Goal: Ask a question

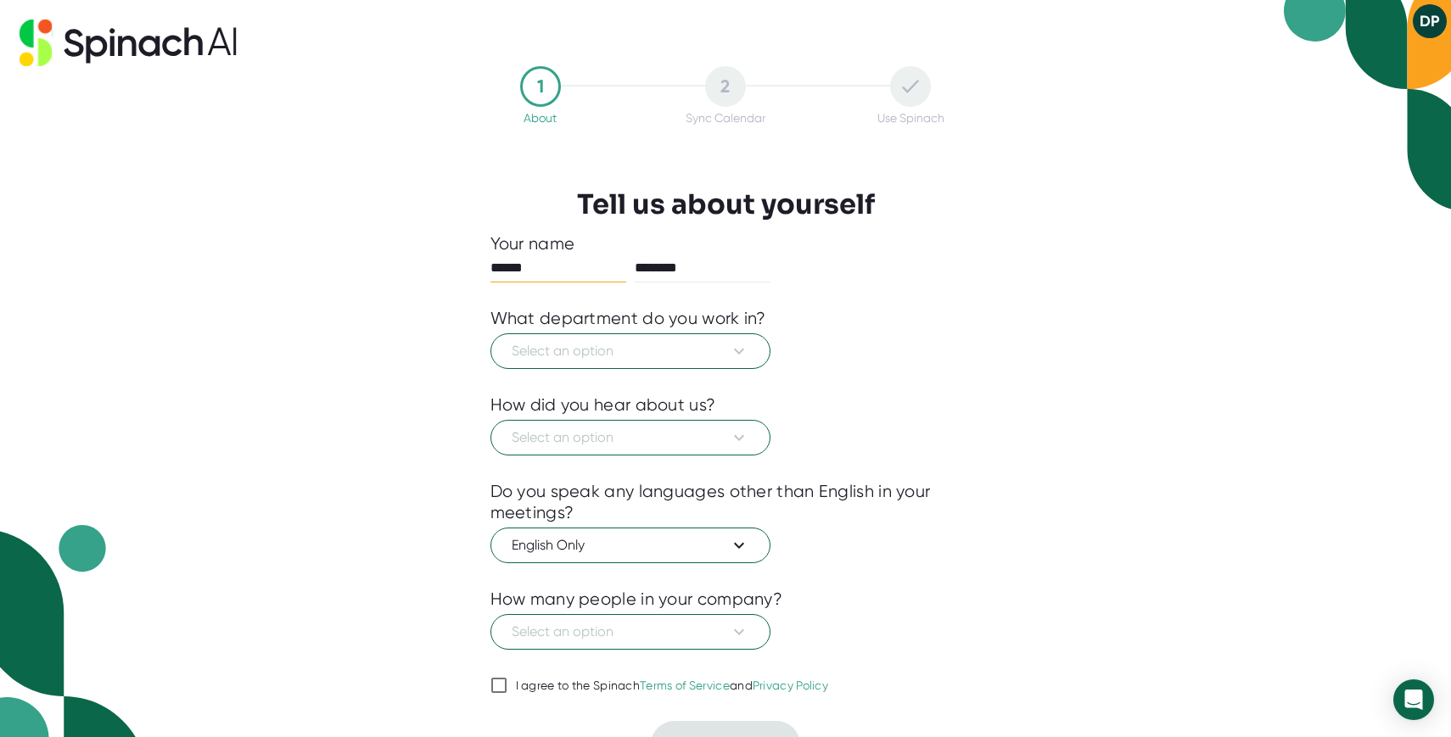
click at [1427, 20] on button "DP" at bounding box center [1430, 21] width 34 height 34
click at [1416, 697] on icon "Open Intercom Messenger" at bounding box center [1413, 700] width 20 height 22
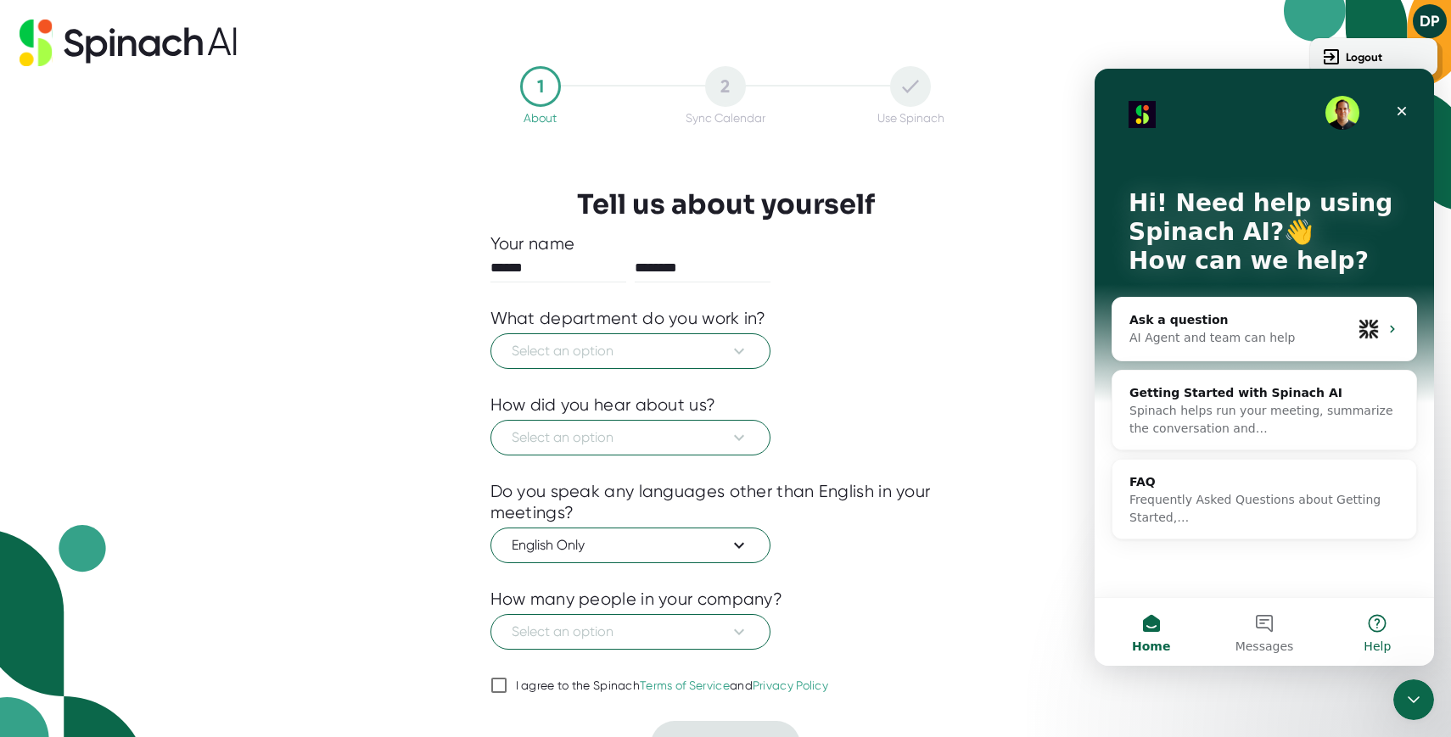
click at [1378, 619] on button "Help" at bounding box center [1377, 632] width 113 height 68
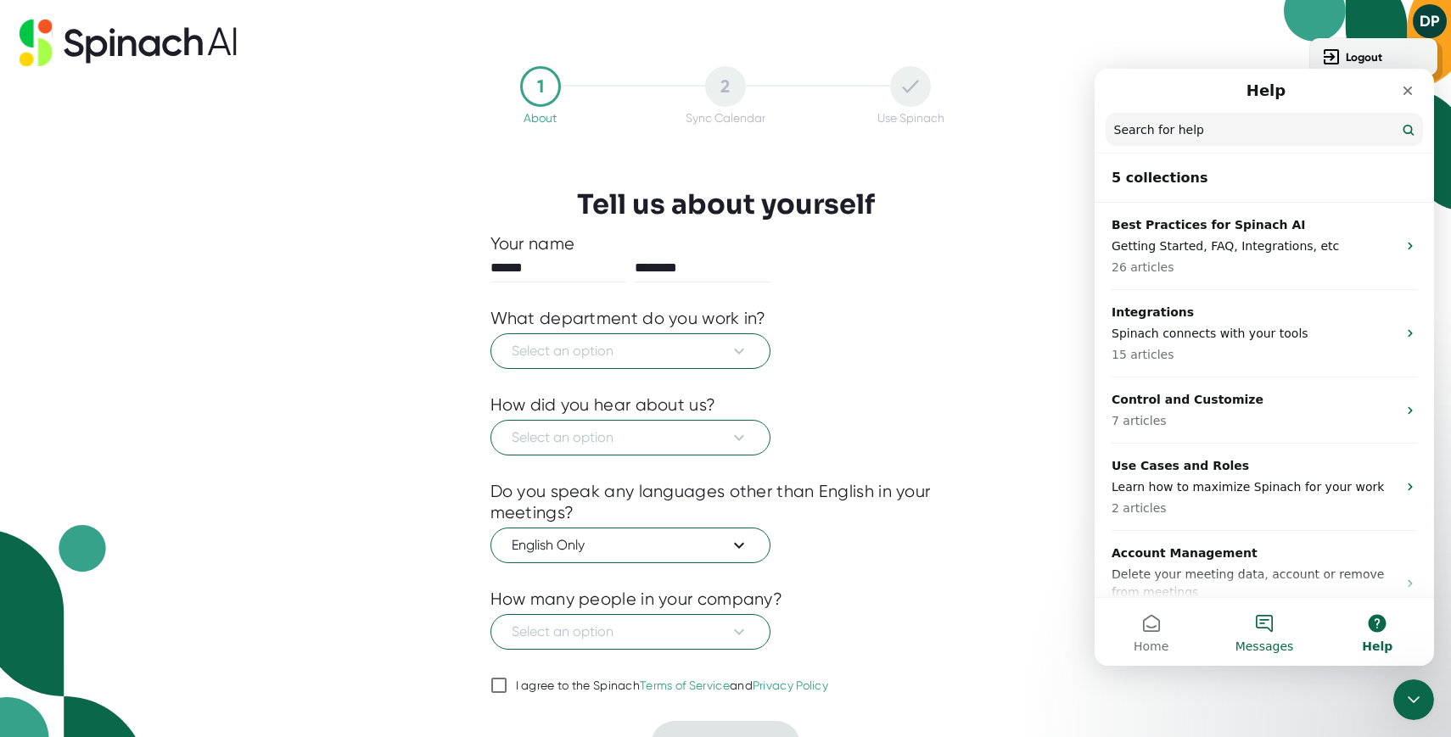
click at [1264, 624] on button "Messages" at bounding box center [1263, 632] width 113 height 68
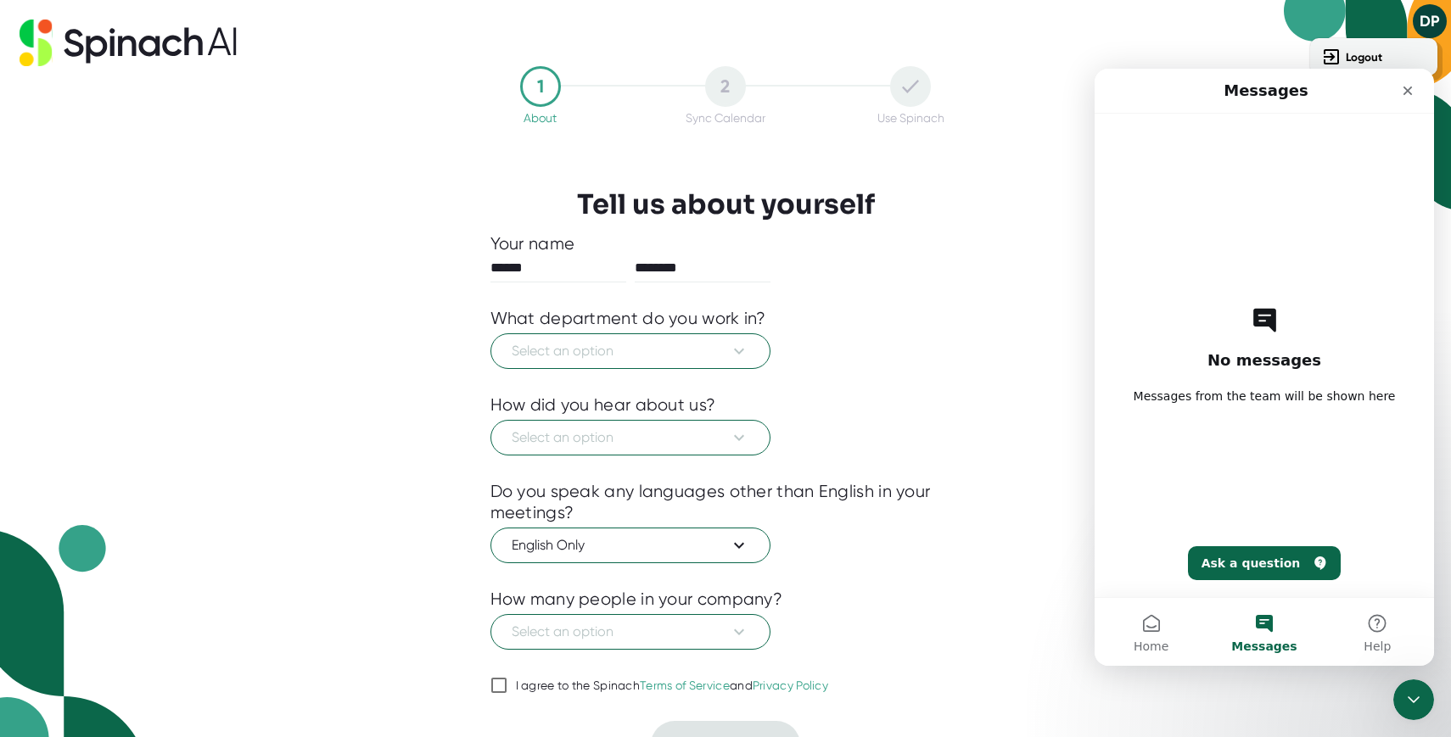
click at [1253, 563] on button "Ask a question" at bounding box center [1265, 563] width 154 height 34
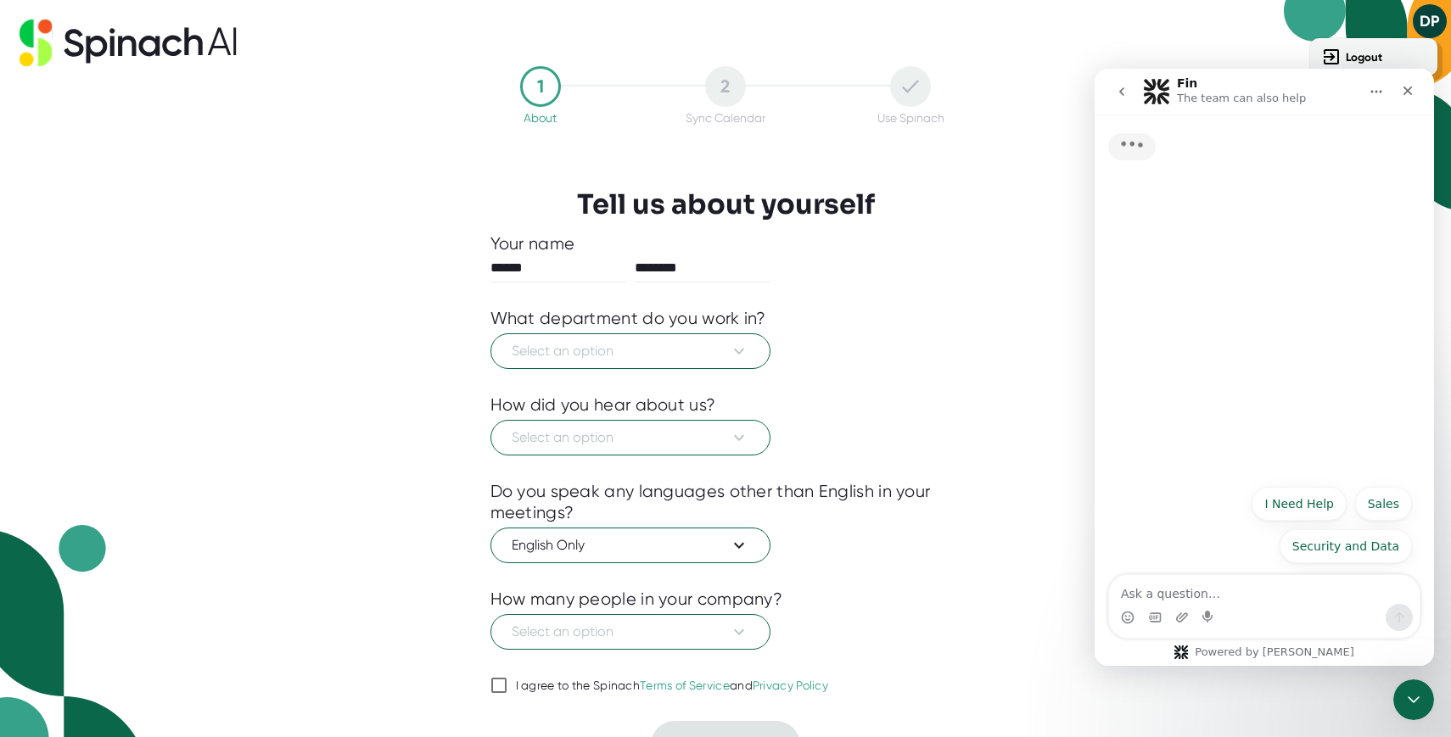
click at [1201, 596] on textarea "Ask a question…" at bounding box center [1264, 589] width 311 height 29
click at [1162, 590] on textarea "Ask a question…" at bounding box center [1264, 589] width 311 height 29
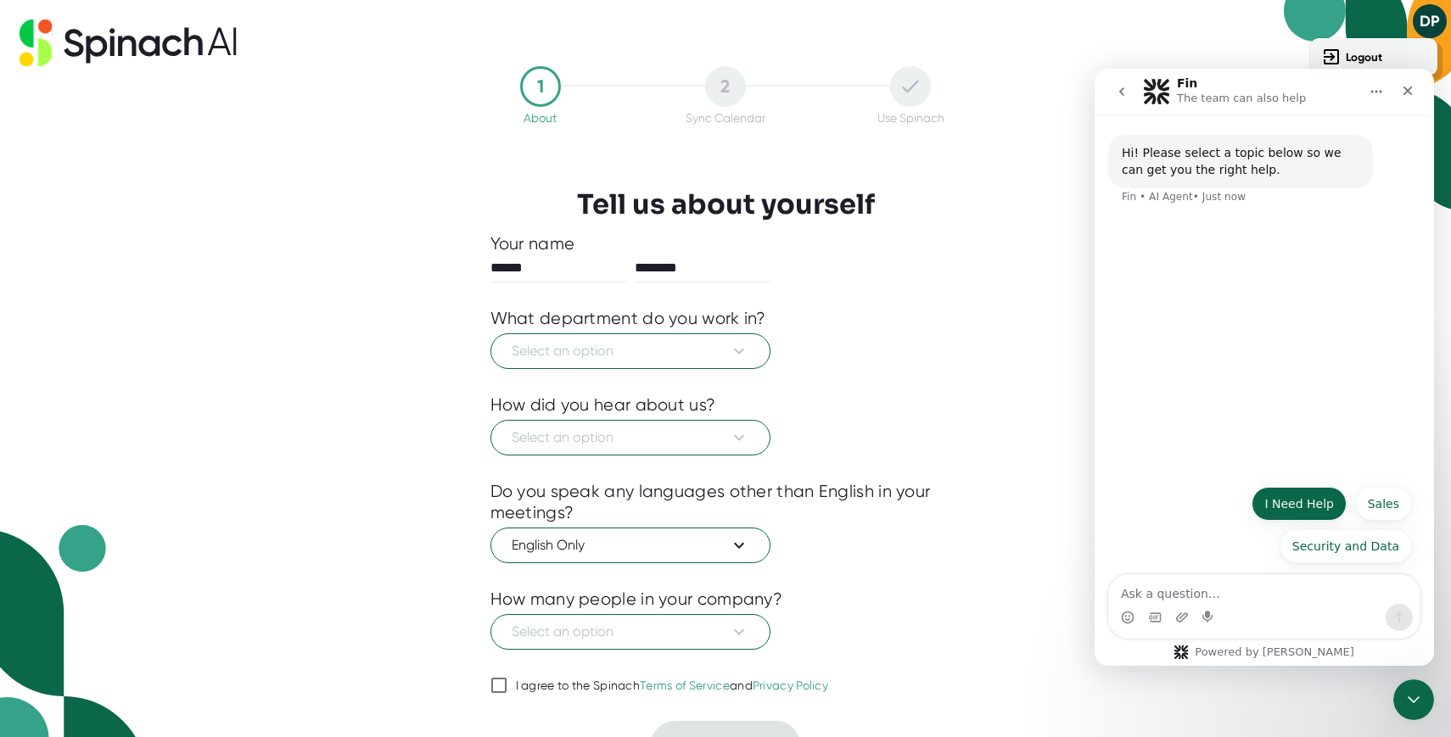
click at [1285, 499] on button "I Need Help" at bounding box center [1298, 504] width 95 height 34
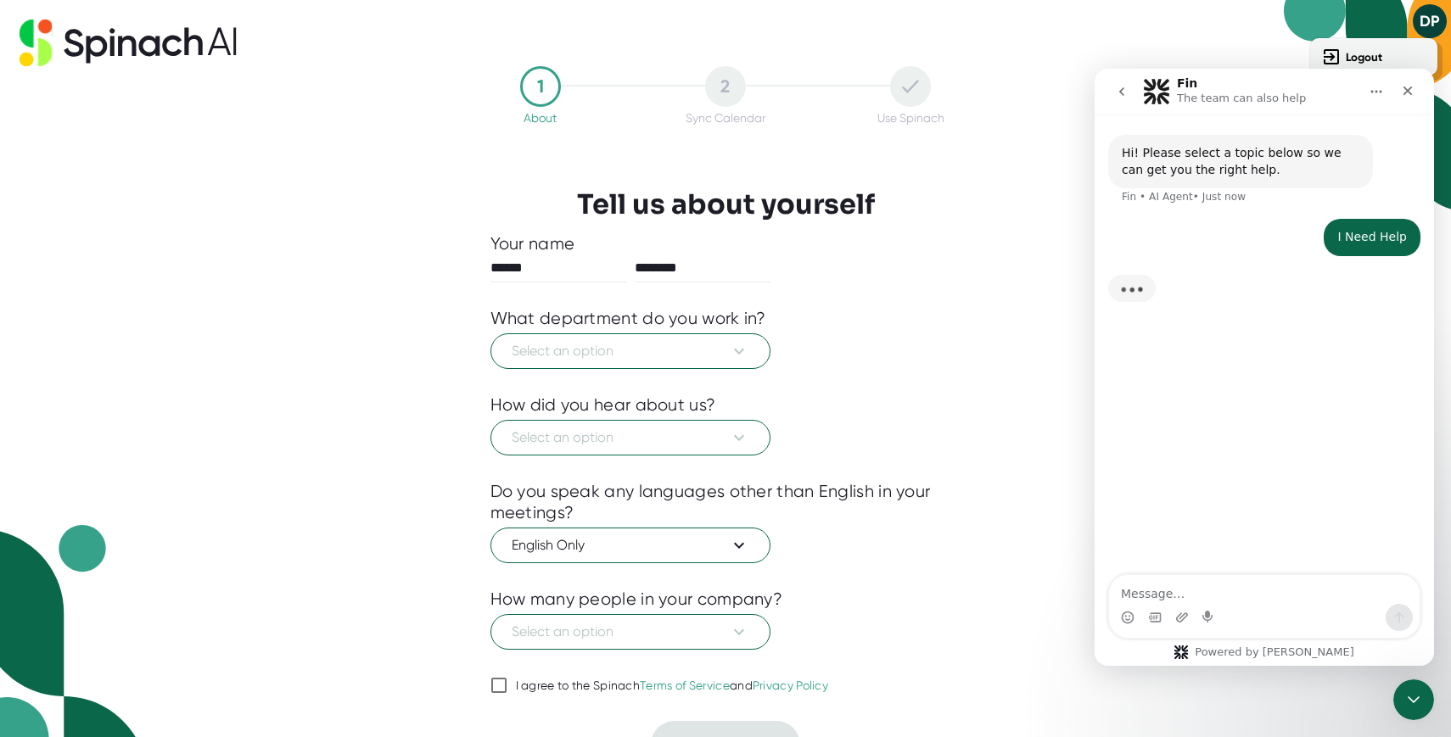
click at [1173, 599] on textarea "Message…" at bounding box center [1264, 589] width 311 height 29
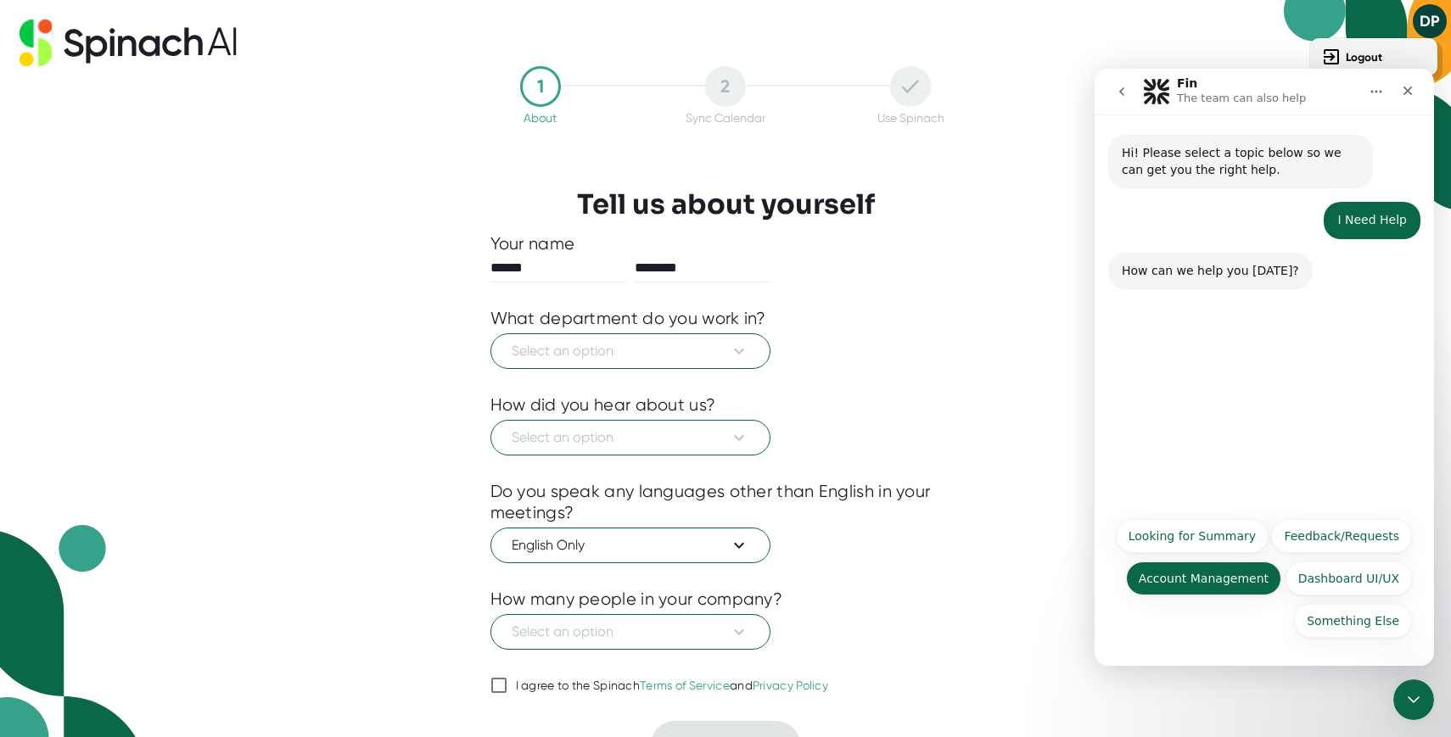
click at [1178, 574] on button "Account Management" at bounding box center [1203, 579] width 155 height 34
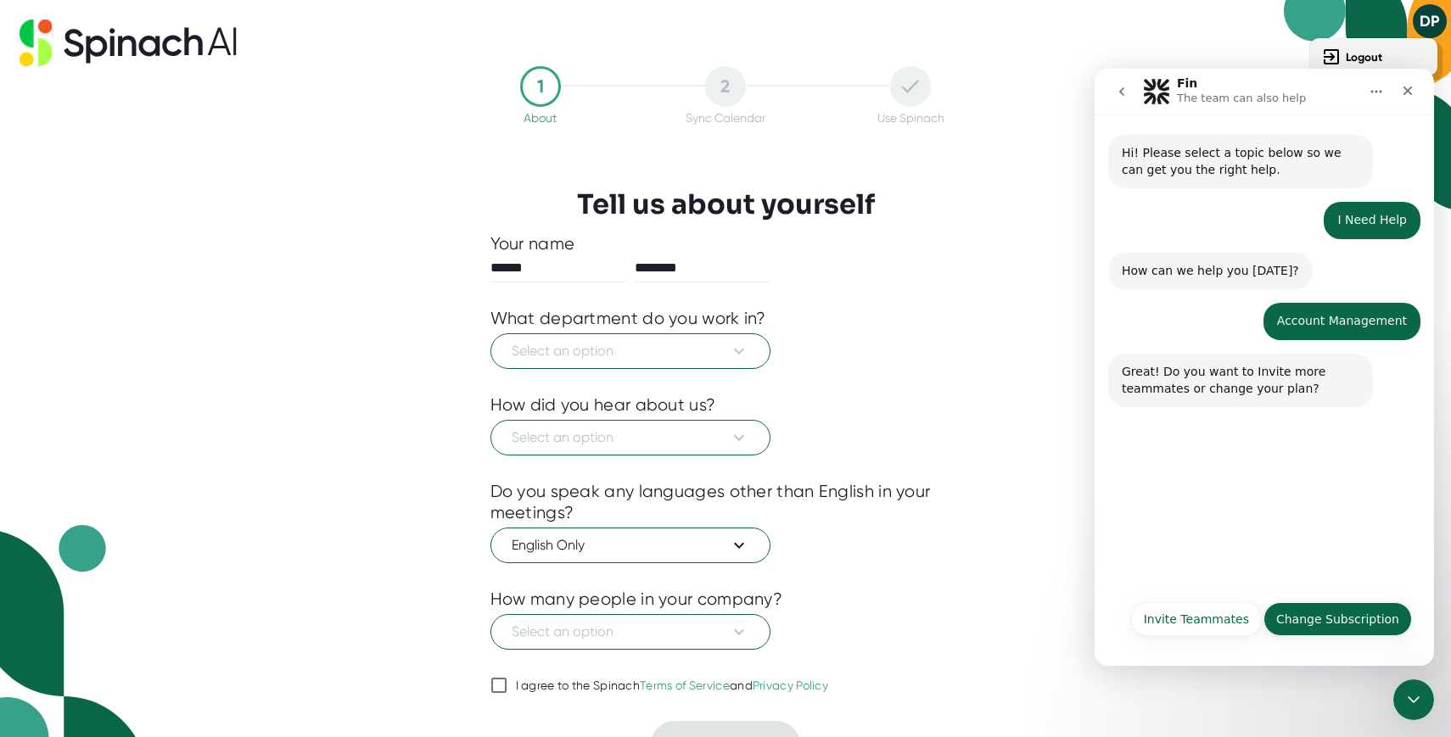
click at [1319, 623] on button "Change Subscription" at bounding box center [1337, 619] width 148 height 34
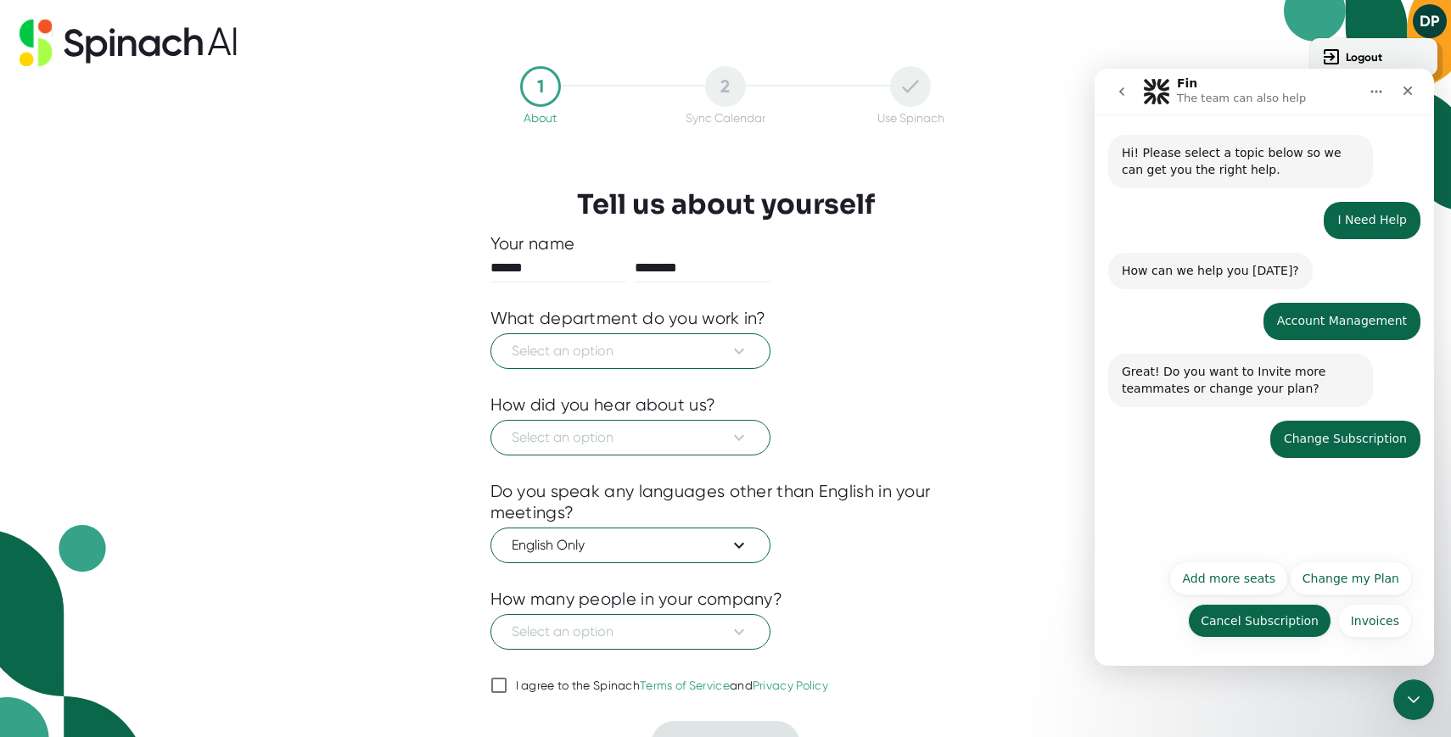
click at [1319, 623] on button "Cancel Subscription" at bounding box center [1259, 621] width 143 height 34
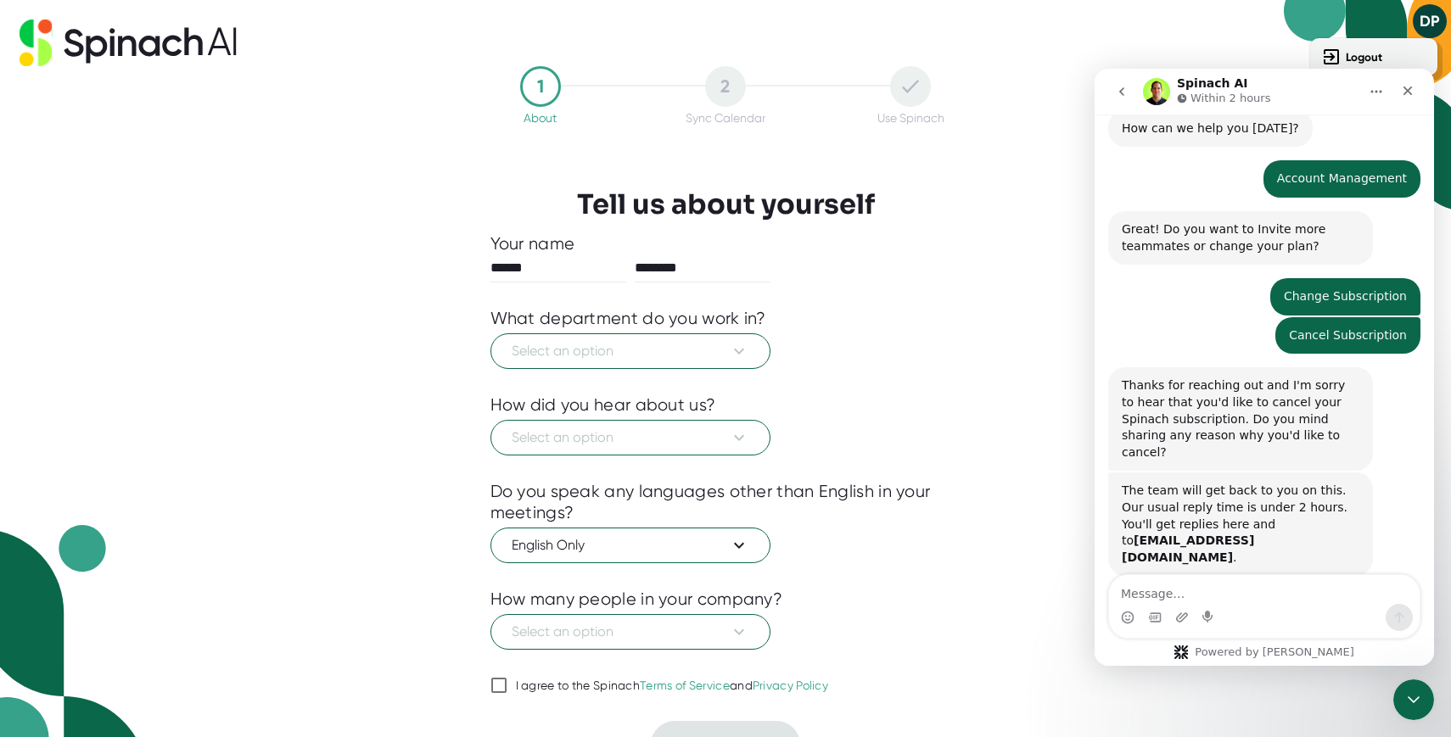
scroll to position [146, 0]
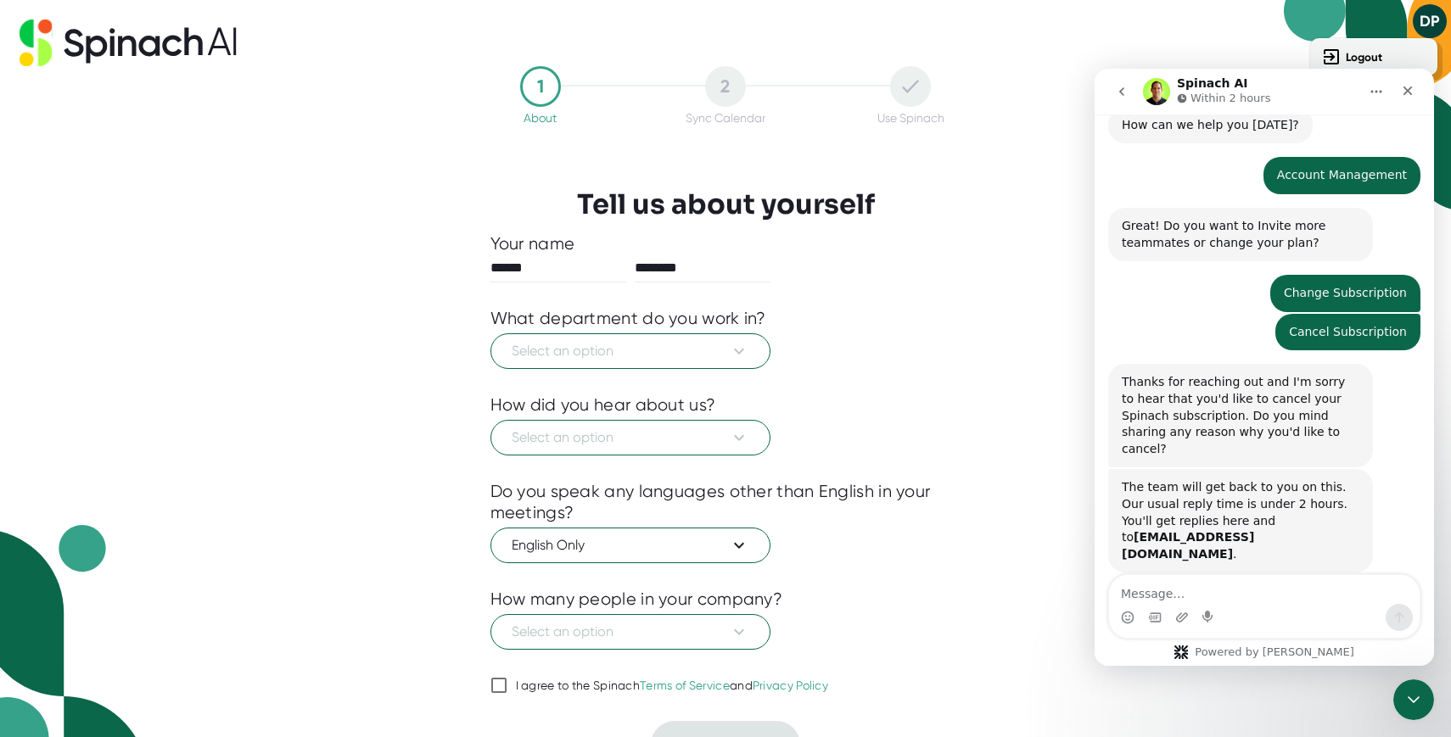
click at [1194, 588] on textarea "Message…" at bounding box center [1264, 589] width 311 height 29
click at [1168, 592] on textarea "Message…" at bounding box center [1264, 589] width 311 height 29
click at [1172, 606] on div "Intercom messenger" at bounding box center [1264, 617] width 311 height 27
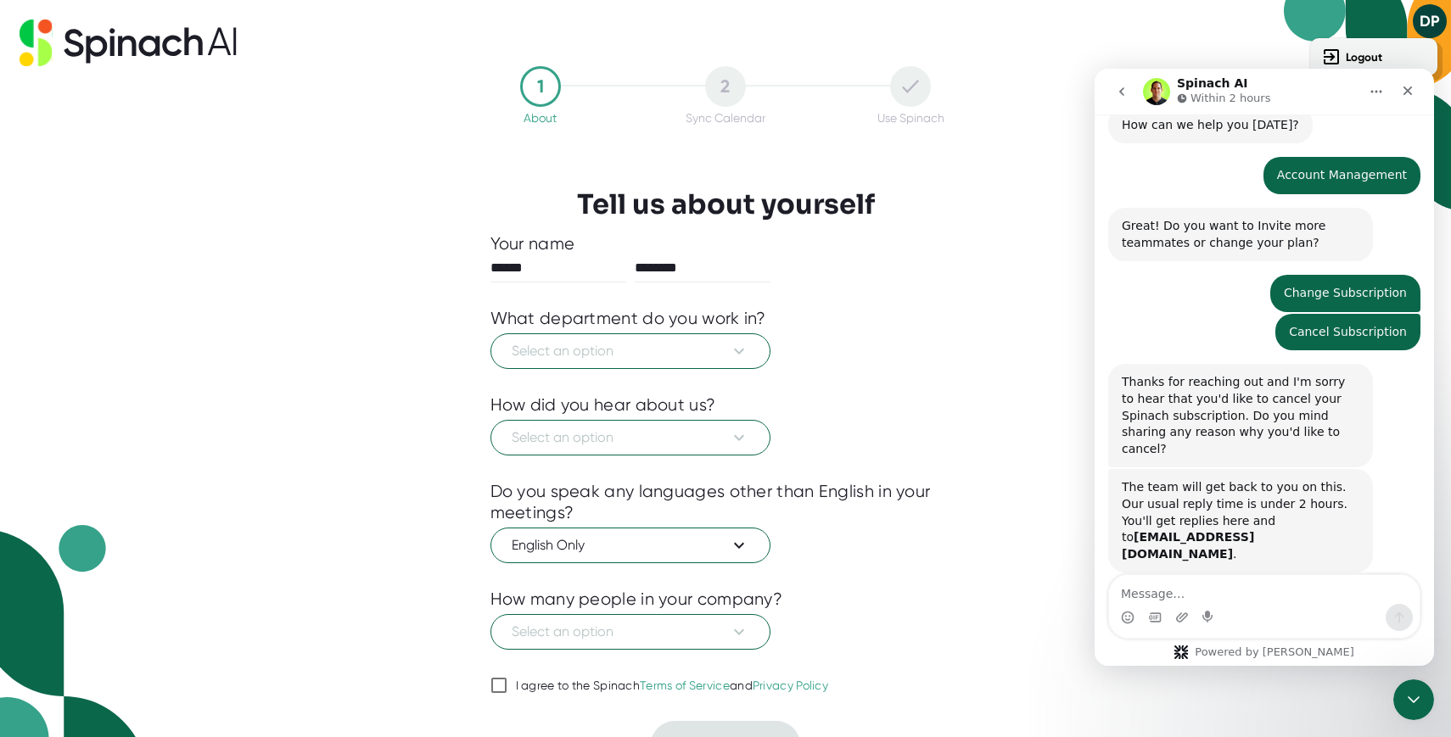
click at [1129, 595] on textarea "Message…" at bounding box center [1264, 589] width 311 height 29
